Goal: Task Accomplishment & Management: Manage account settings

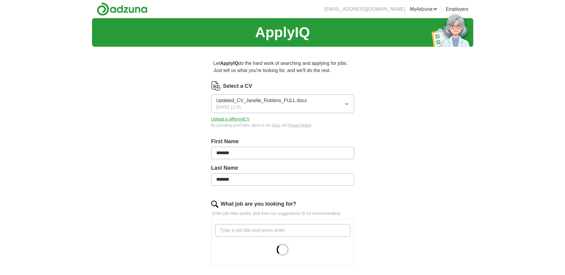
click at [236, 118] on button "Upload a different CV" at bounding box center [230, 119] width 39 height 6
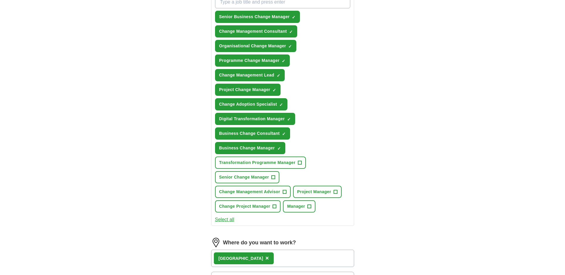
scroll to position [248, 0]
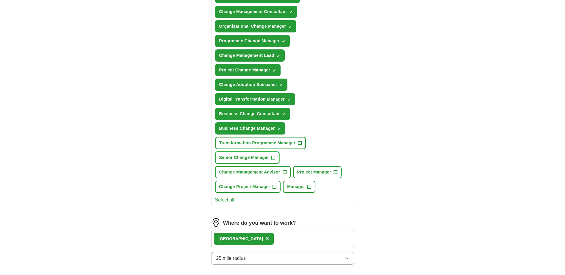
click at [271, 156] on button "Senior Change Manager +" at bounding box center [247, 158] width 65 height 12
click at [273, 187] on span "+" at bounding box center [275, 187] width 4 height 5
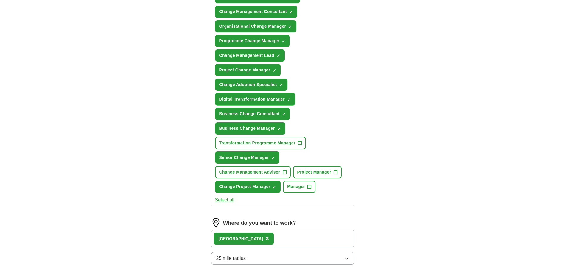
click at [0, 0] on span "×" at bounding box center [0, 0] width 0 height 0
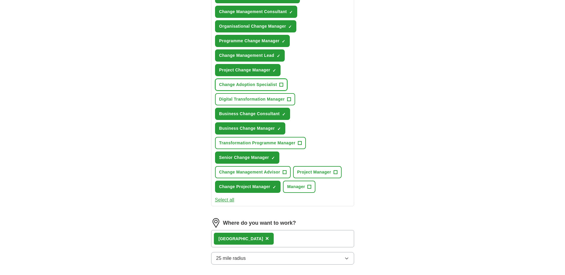
click at [281, 83] on span "+" at bounding box center [281, 84] width 4 height 5
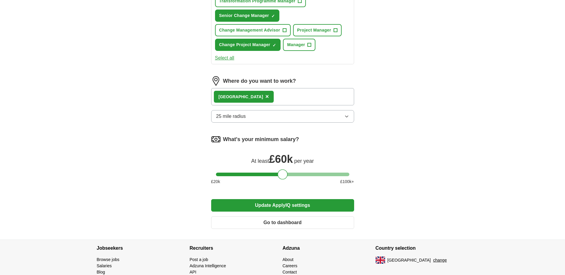
scroll to position [397, 0]
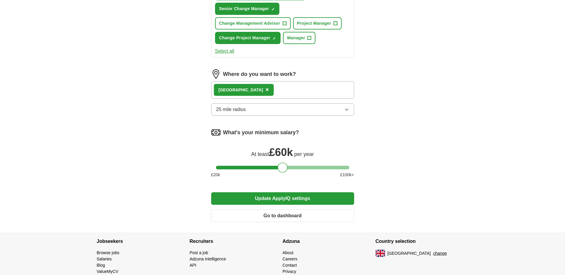
click at [268, 195] on button "Update ApplyIQ settings" at bounding box center [282, 198] width 143 height 13
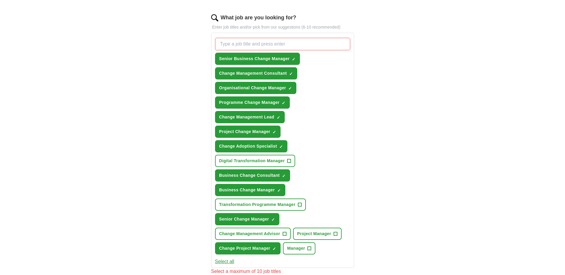
scroll to position [199, 0]
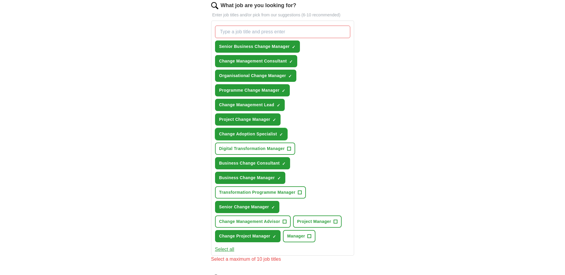
click at [0, 0] on span "×" at bounding box center [0, 0] width 0 height 0
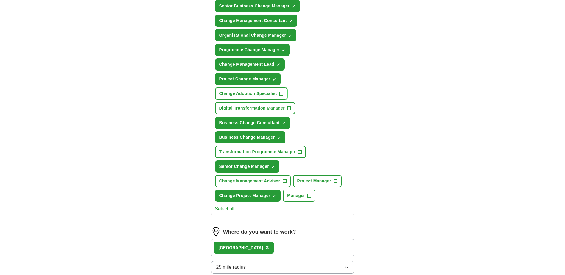
scroll to position [347, 0]
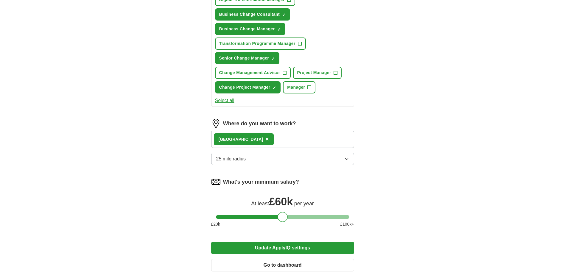
click at [272, 249] on button "Update ApplyIQ settings" at bounding box center [282, 248] width 143 height 13
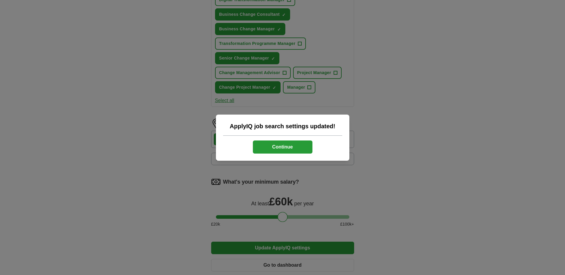
click at [286, 143] on button "Continue" at bounding box center [283, 147] width 60 height 13
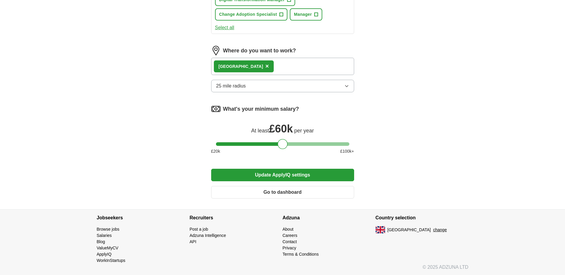
scroll to position [406, 0]
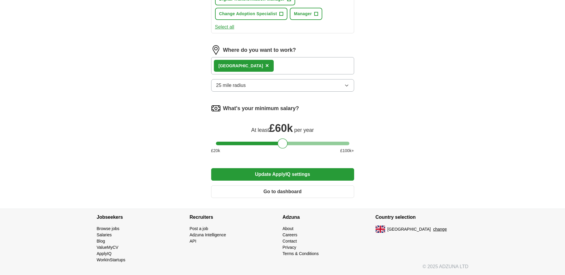
click at [273, 174] on button "Update ApplyIQ settings" at bounding box center [282, 174] width 143 height 13
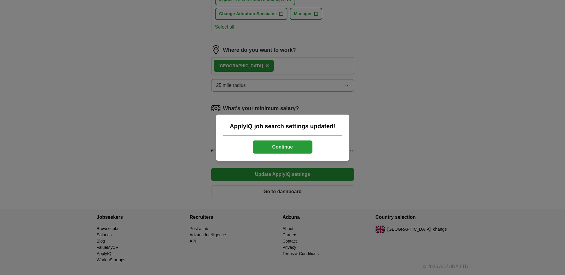
click at [285, 146] on button "Continue" at bounding box center [283, 147] width 60 height 13
